Goal: Find specific page/section: Find specific page/section

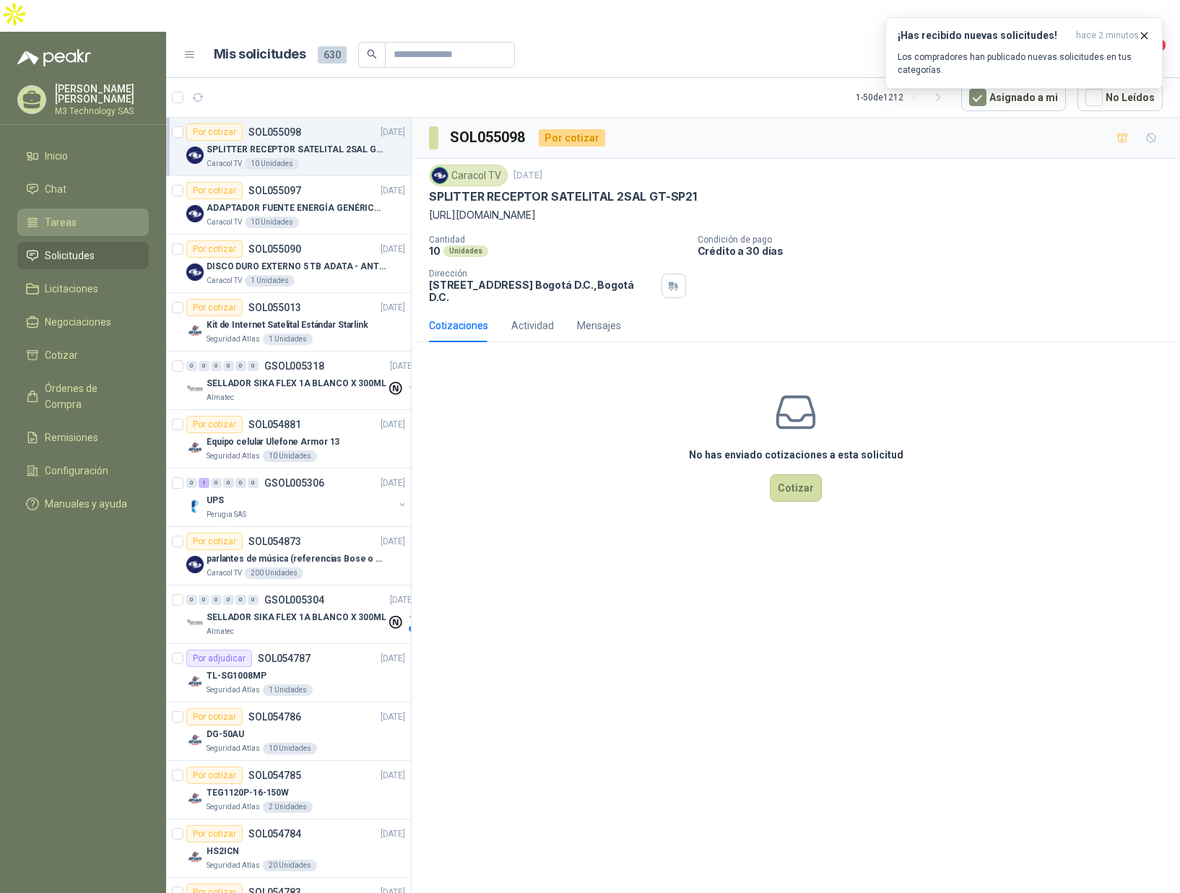
click at [77, 214] on li "Tareas" at bounding box center [83, 222] width 114 height 16
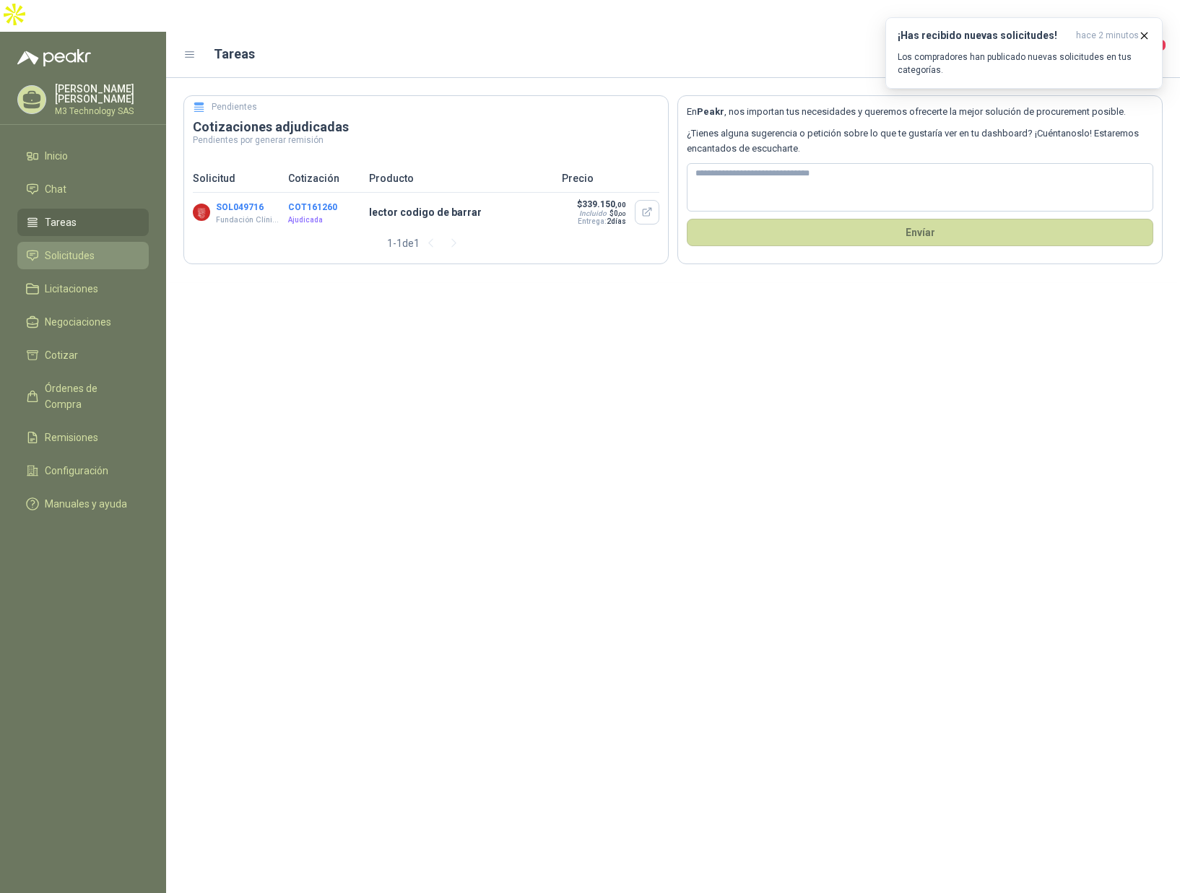
click at [83, 248] on span "Solicitudes" at bounding box center [70, 256] width 50 height 16
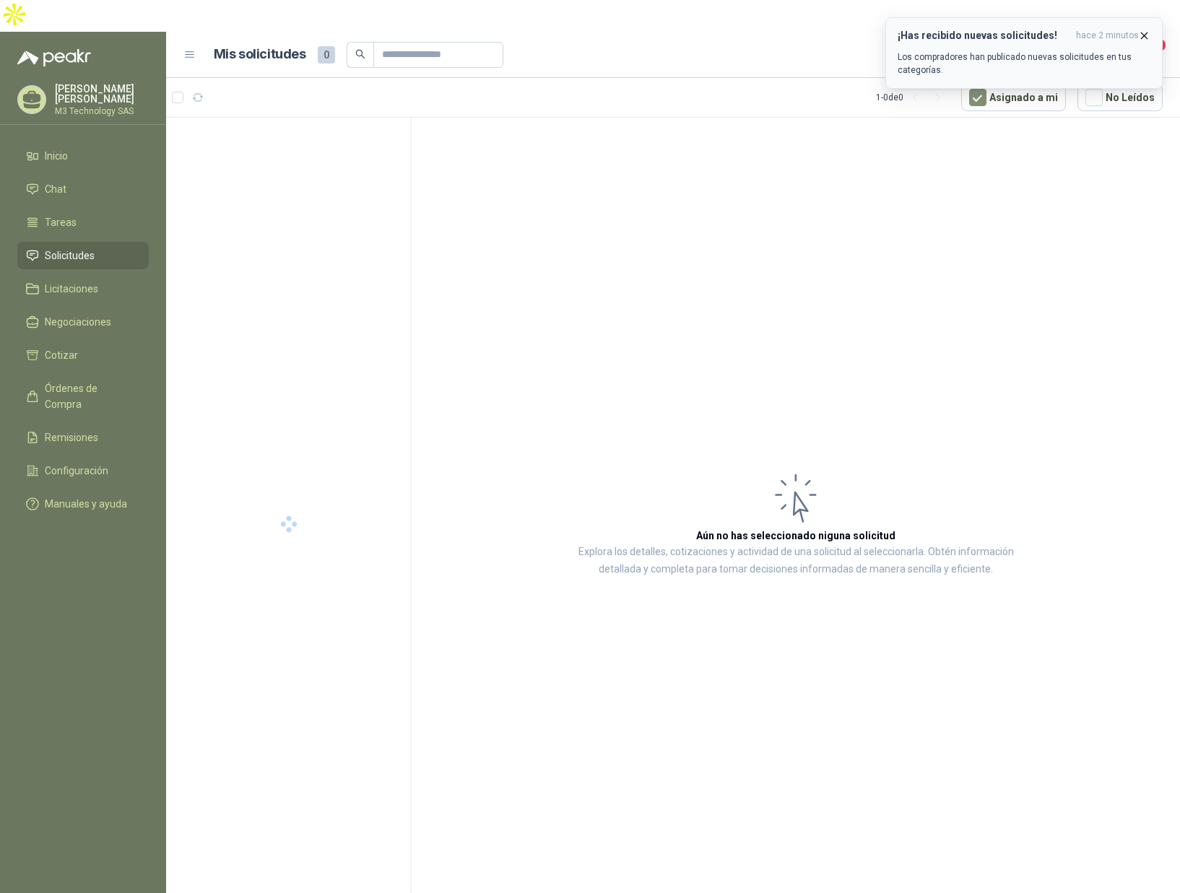
click at [1146, 35] on icon "button" at bounding box center [1144, 36] width 12 height 12
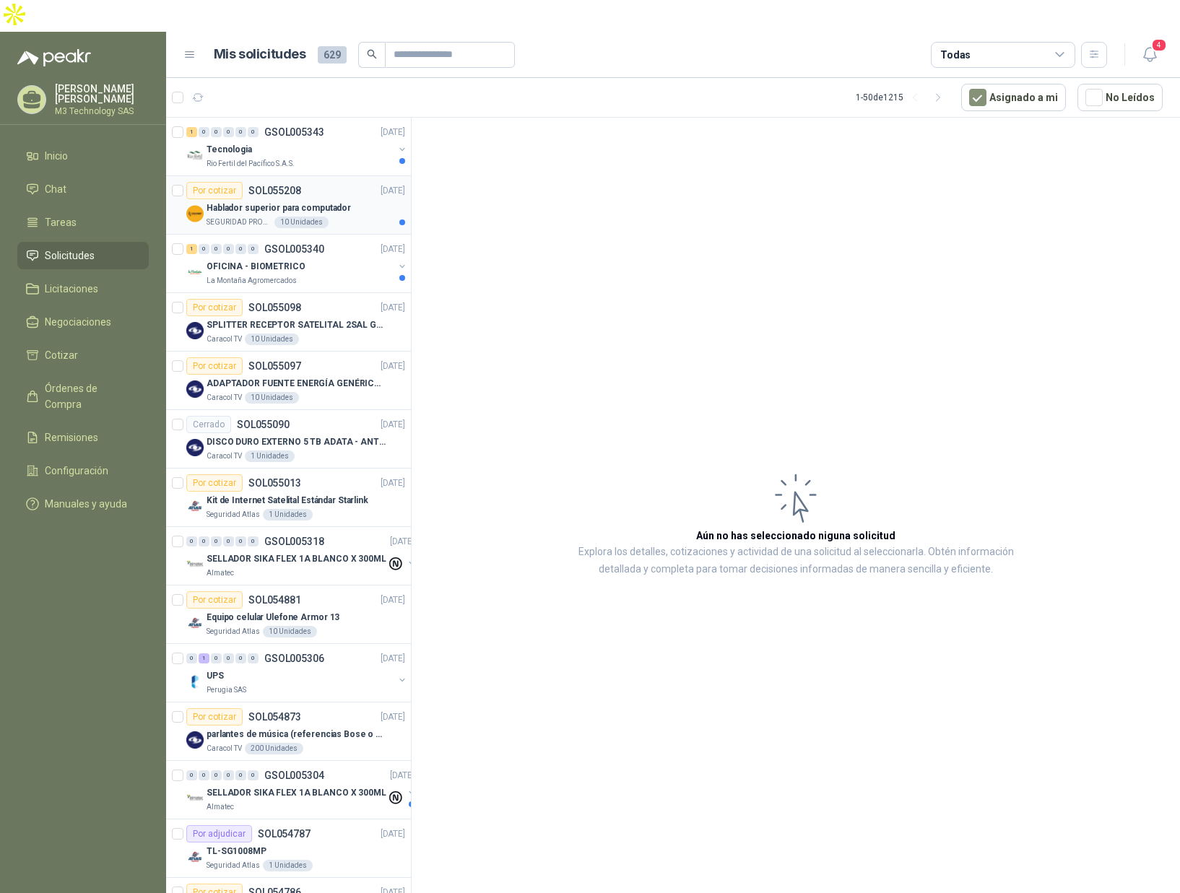
click at [344, 217] on div "SEGURIDAD PROVISER LTDA 10 Unidades" at bounding box center [305, 223] width 199 height 12
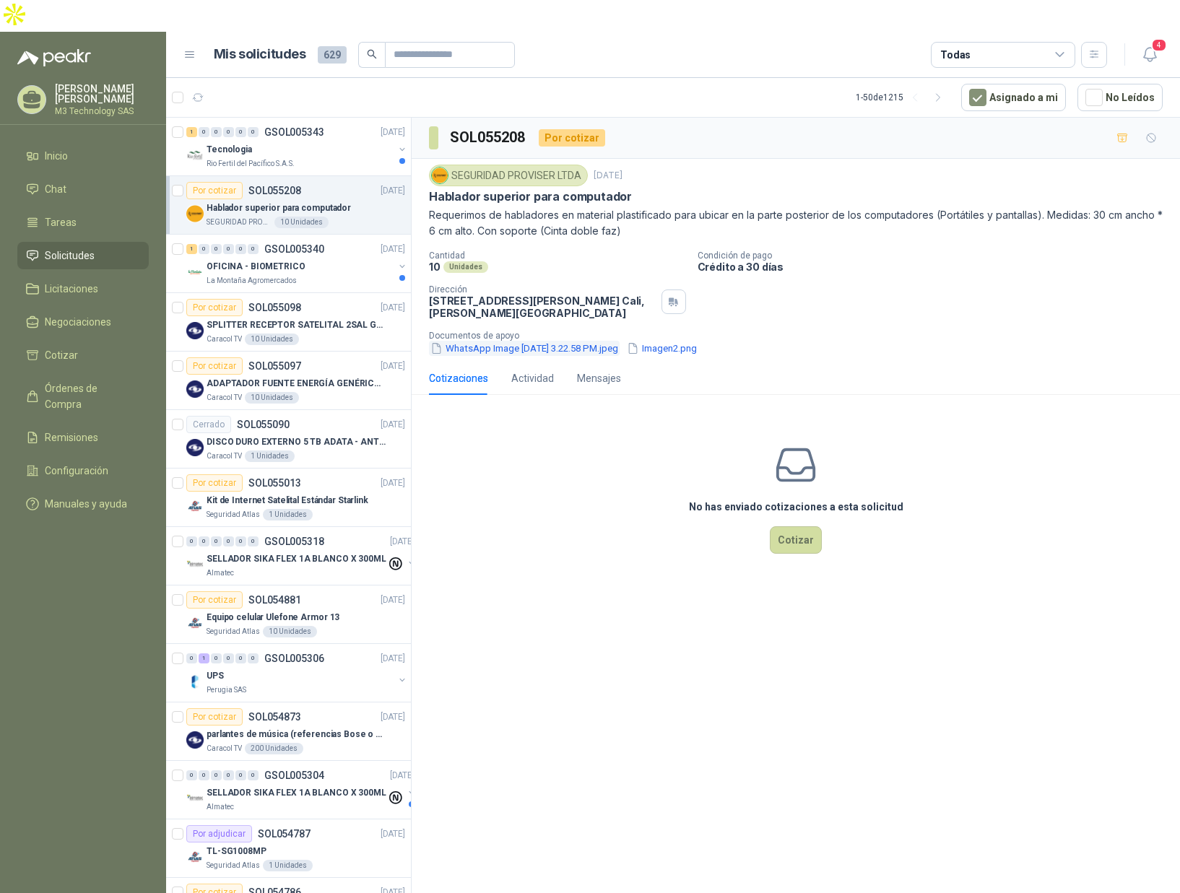
click at [576, 341] on button "WhatsApp Image [DATE] 3.22.58 PM.jpeg" at bounding box center [524, 348] width 191 height 15
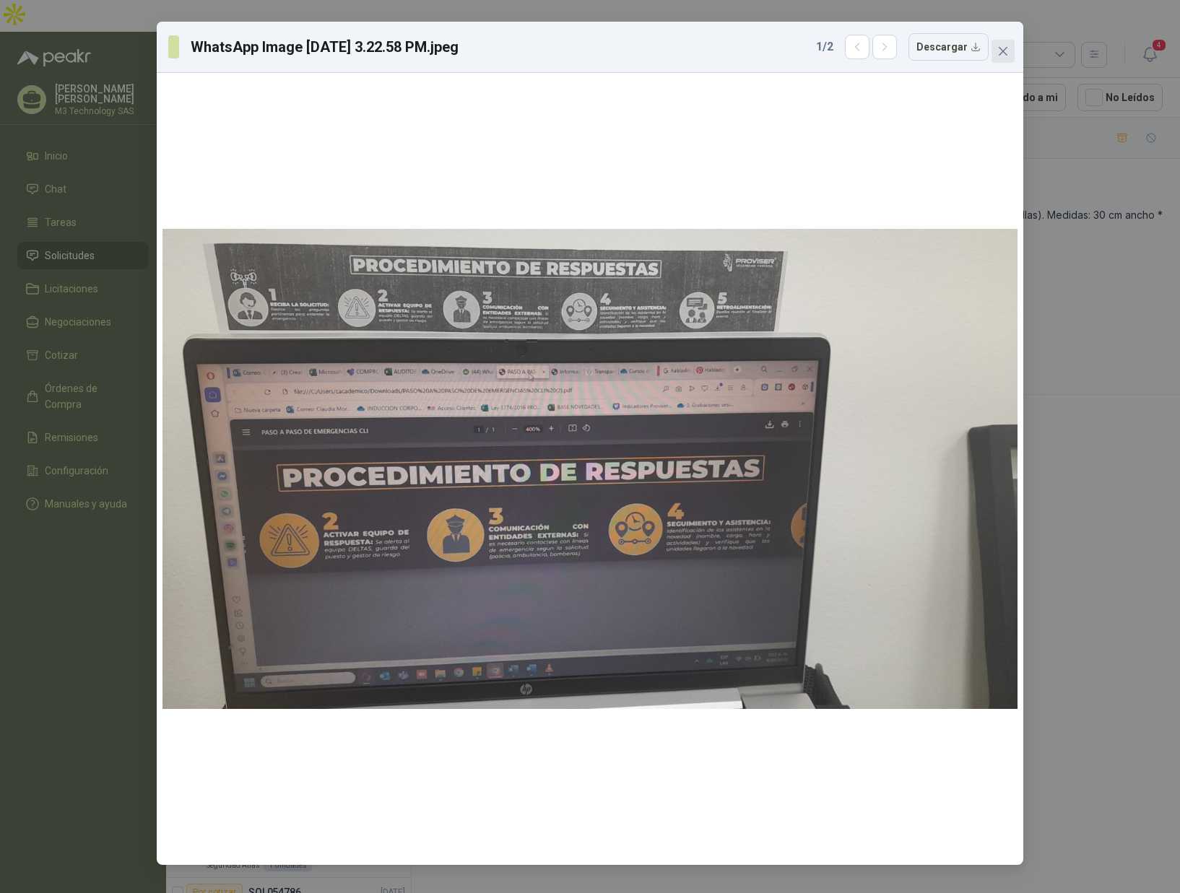
click at [1005, 47] on icon "close" at bounding box center [1003, 51] width 12 height 12
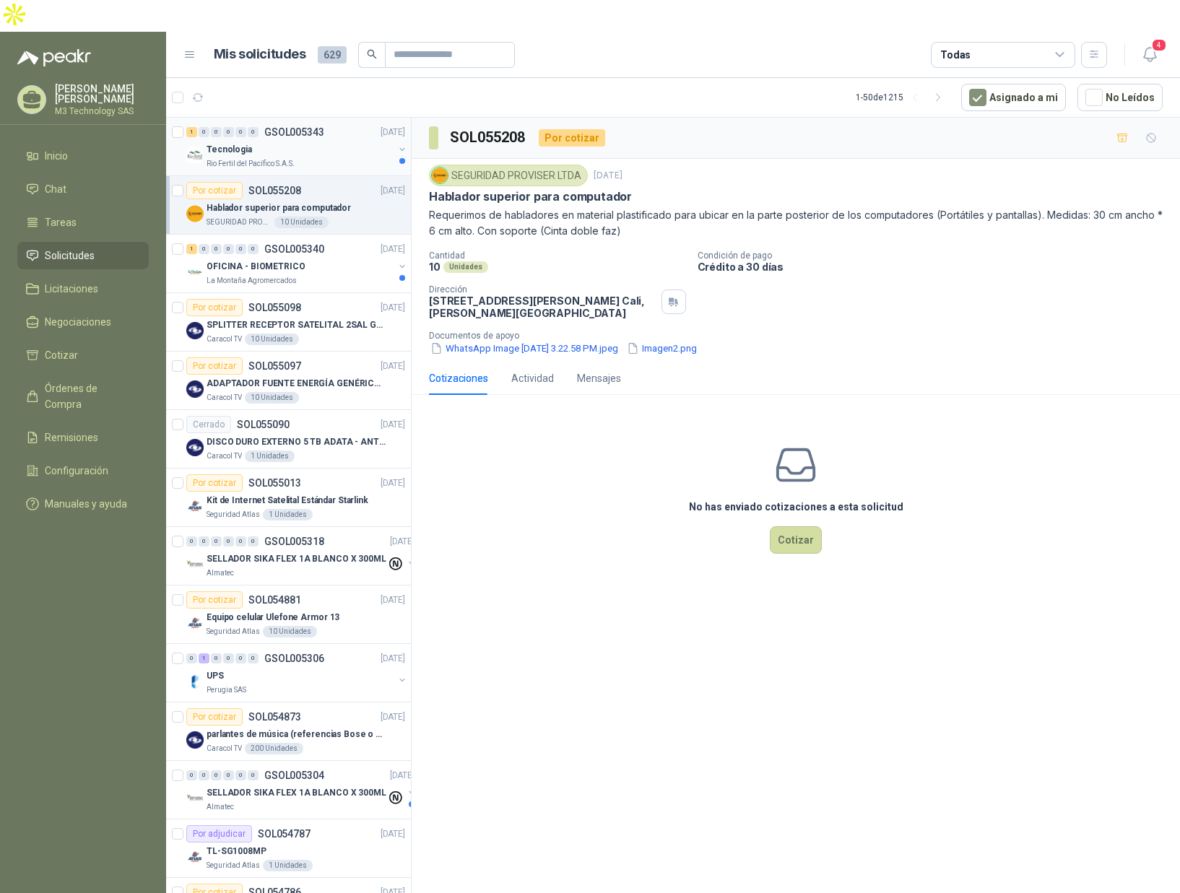
click at [353, 158] on div "Rio Fertil del Pacífico S.A.S." at bounding box center [299, 164] width 187 height 12
